Goal: Task Accomplishment & Management: Manage account settings

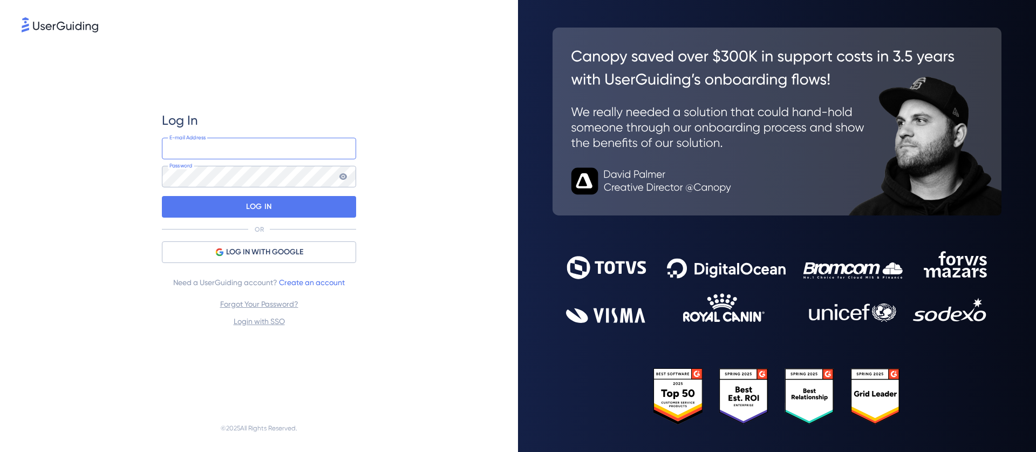
click at [265, 145] on input "email" at bounding box center [259, 149] width 194 height 22
type input "[EMAIL_ADDRESS][DOMAIN_NAME]"
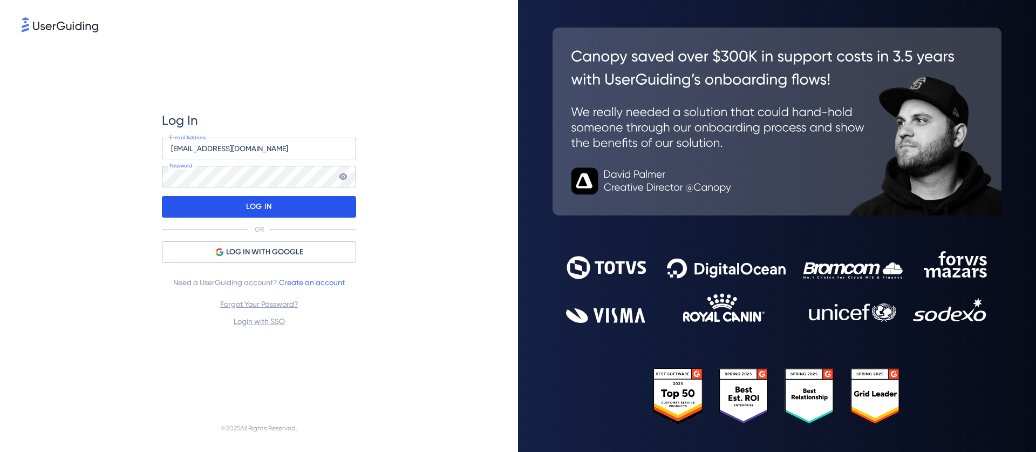
click at [242, 206] on div "LOG IN" at bounding box center [259, 207] width 194 height 22
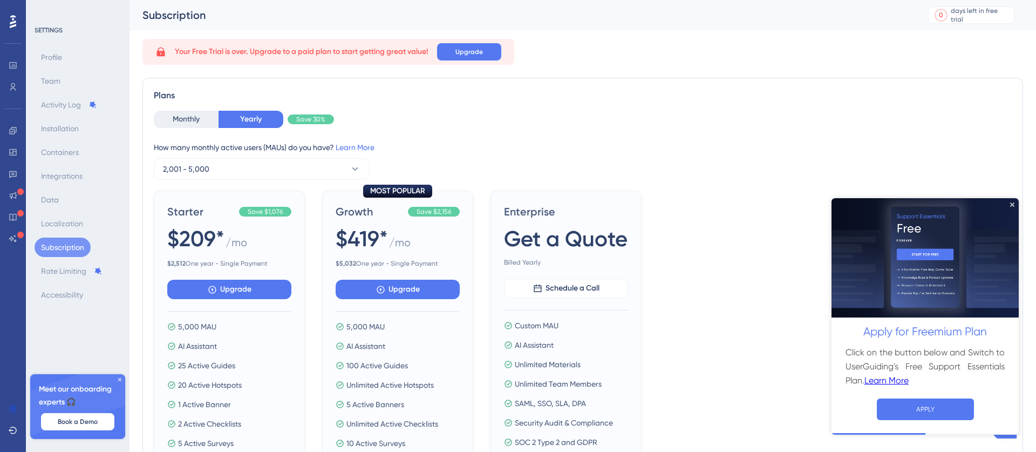
click at [120, 380] on icon at bounding box center [120, 379] width 6 height 6
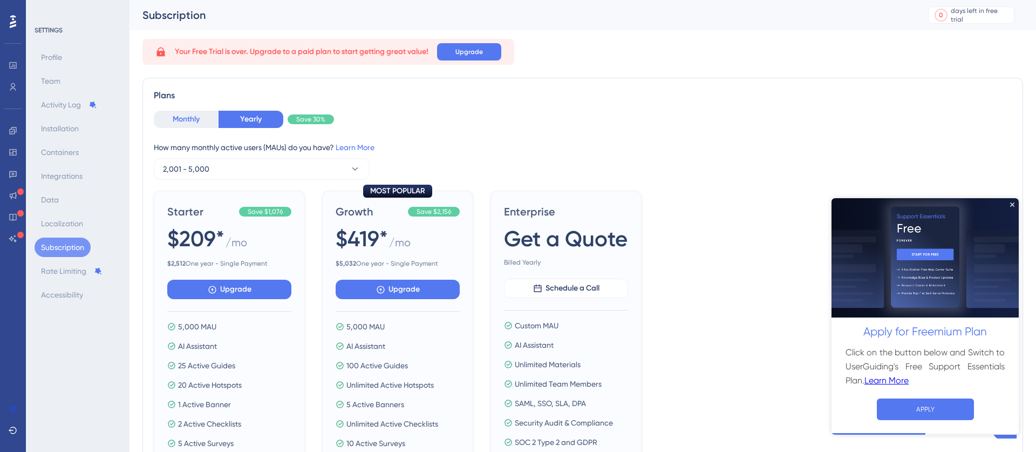
click at [167, 120] on button "Monthly" at bounding box center [186, 119] width 65 height 17
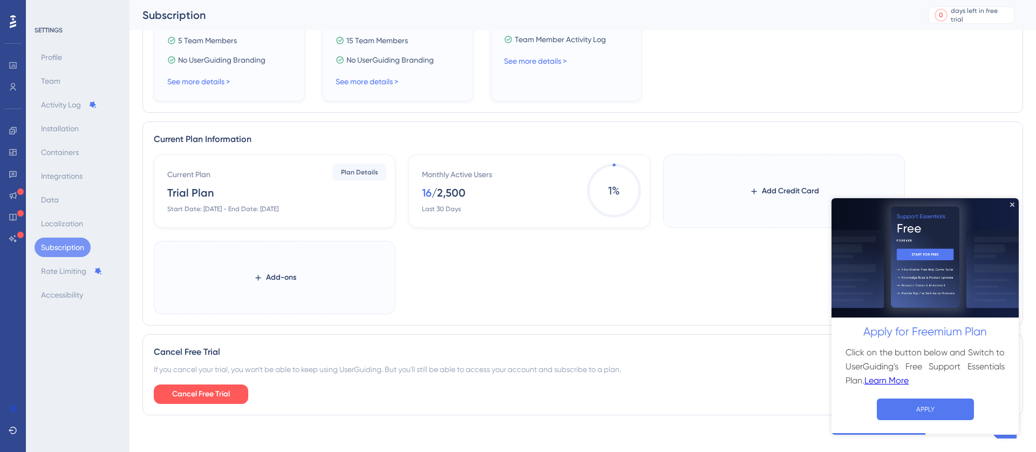
scroll to position [437, 0]
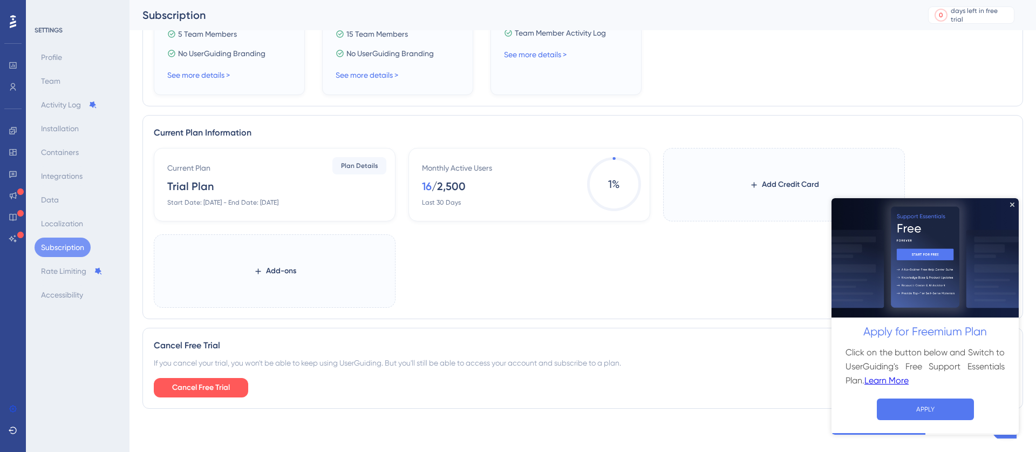
click at [400, 412] on div "Your Free Trial is over. Upgrade to a paid plan to start getting great value! U…" at bounding box center [582, 13] width 881 height 807
drag, startPoint x: 396, startPoint y: 398, endPoint x: 389, endPoint y: 397, distance: 7.1
click at [396, 400] on div "Cancel Free Trial If you cancel your trial, you won't be able to keep using Use…" at bounding box center [582, 368] width 881 height 81
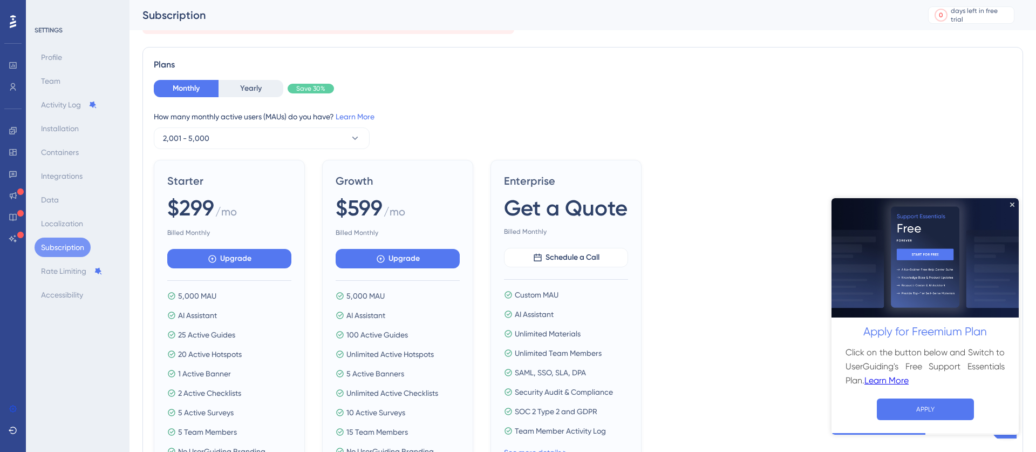
scroll to position [0, 0]
